Goal: Manage account settings

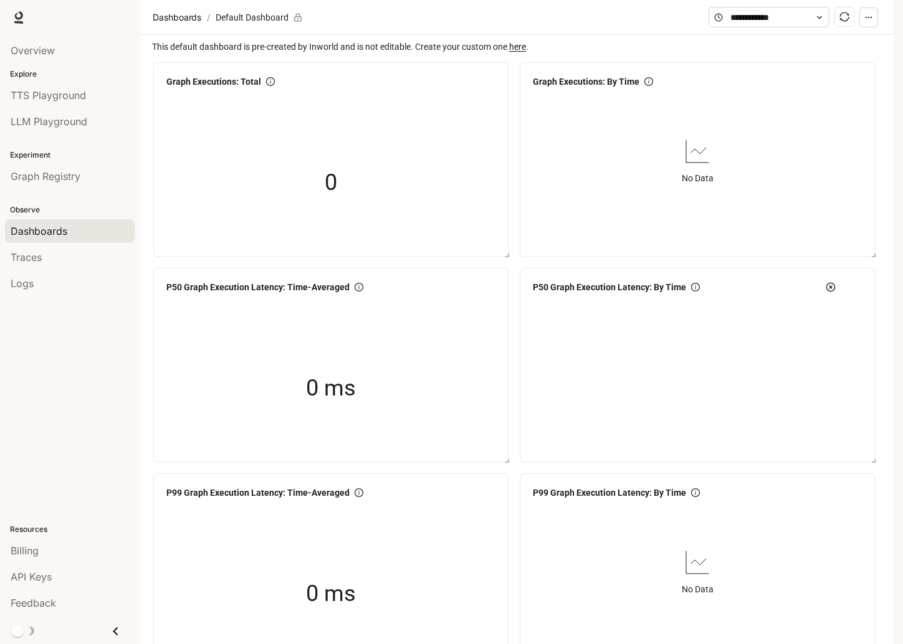
click at [874, 19] on img "button" at bounding box center [875, 17] width 17 height 17
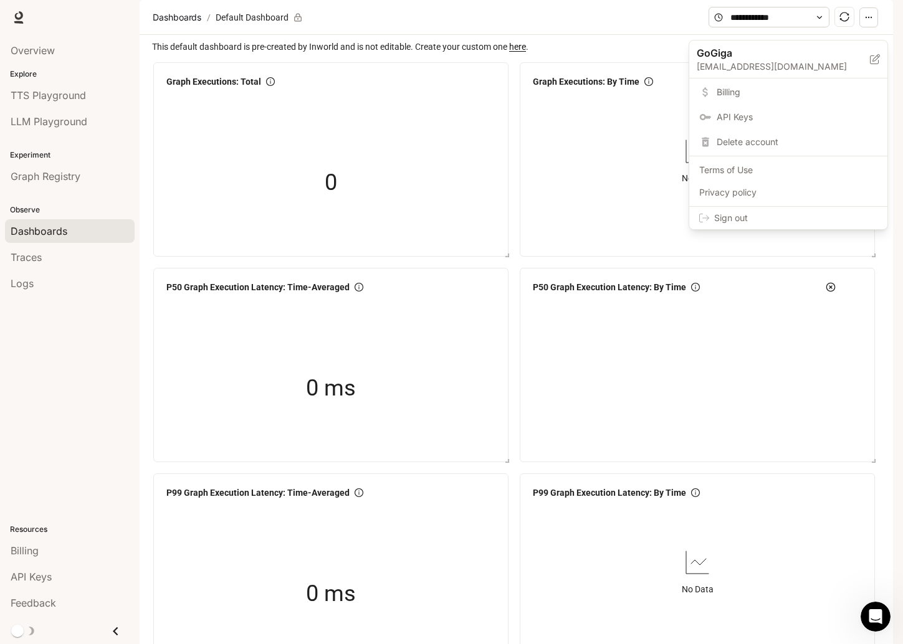
click at [756, 97] on span "Billing" at bounding box center [796, 92] width 161 height 12
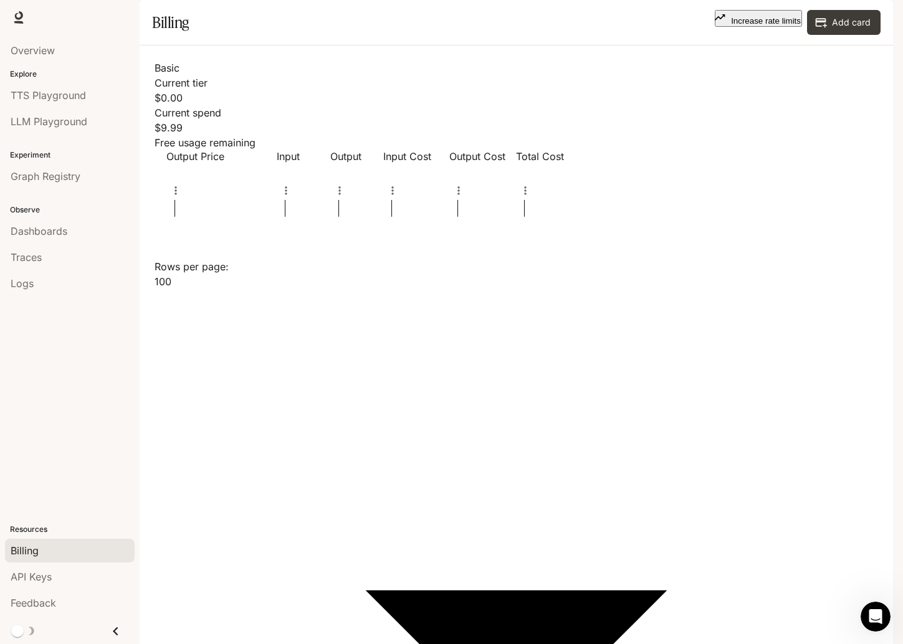
drag, startPoint x: 715, startPoint y: 206, endPoint x: 722, endPoint y: 205, distance: 6.9
